Goal: Transaction & Acquisition: Purchase product/service

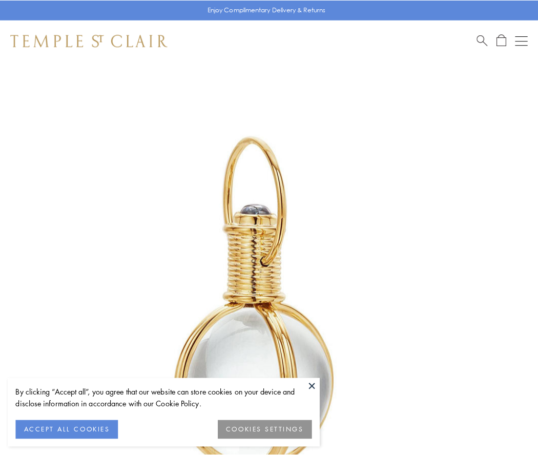
scroll to position [267, 0]
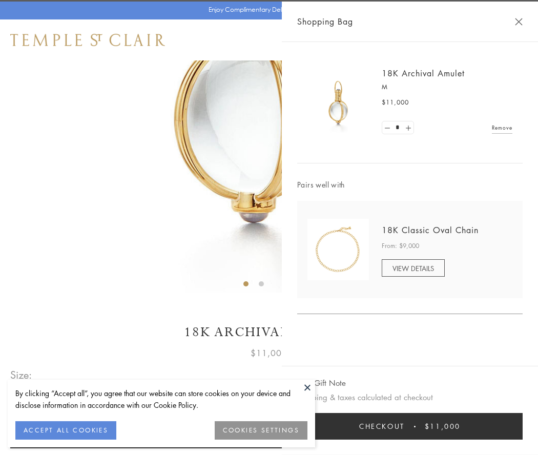
click at [410, 426] on button "Checkout $11,000" at bounding box center [409, 426] width 225 height 27
